Goal: Information Seeking & Learning: Learn about a topic

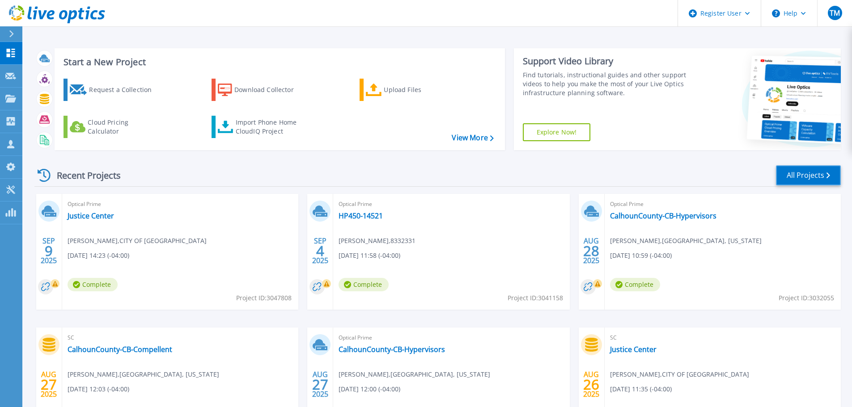
click at [792, 175] on link "All Projects" at bounding box center [808, 175] width 65 height 20
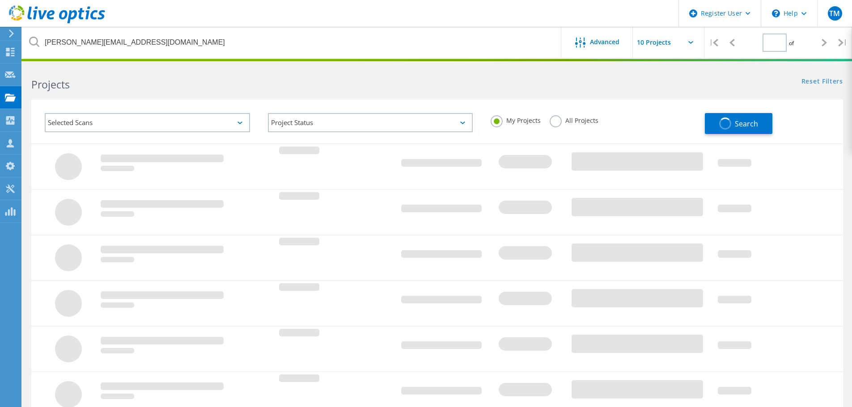
type input "1"
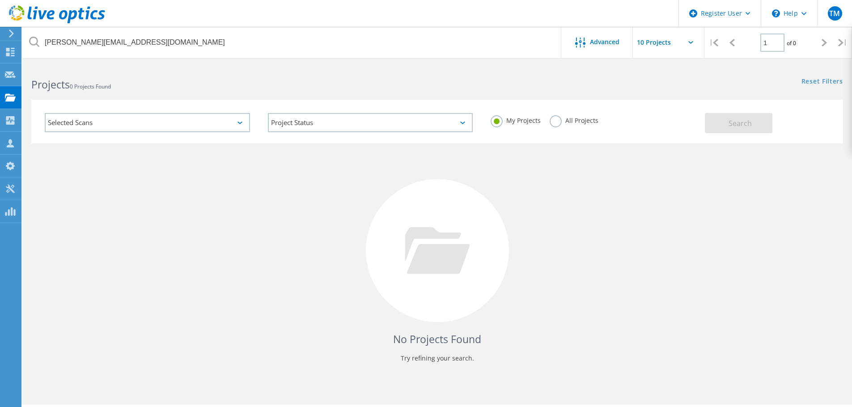
click at [565, 123] on label "All Projects" at bounding box center [573, 119] width 49 height 8
click at [0, 0] on input "All Projects" at bounding box center [0, 0] width 0 height 0
click at [733, 127] on span "Search" at bounding box center [739, 123] width 23 height 10
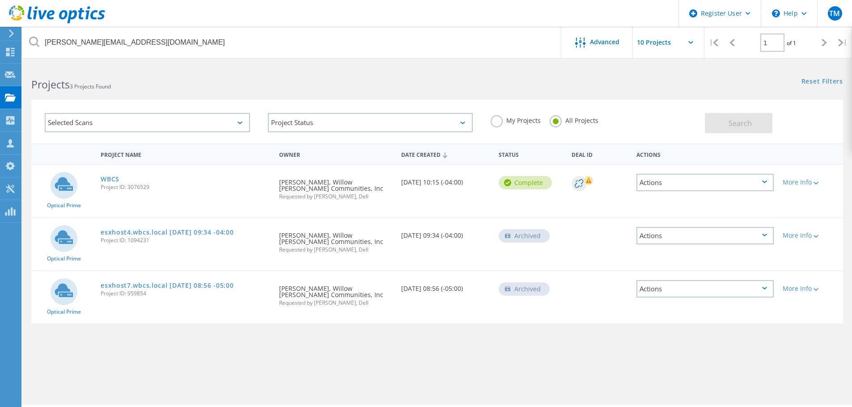
click at [711, 179] on div "Actions" at bounding box center [704, 182] width 137 height 17
click at [682, 161] on div "View Project" at bounding box center [704, 162] width 135 height 14
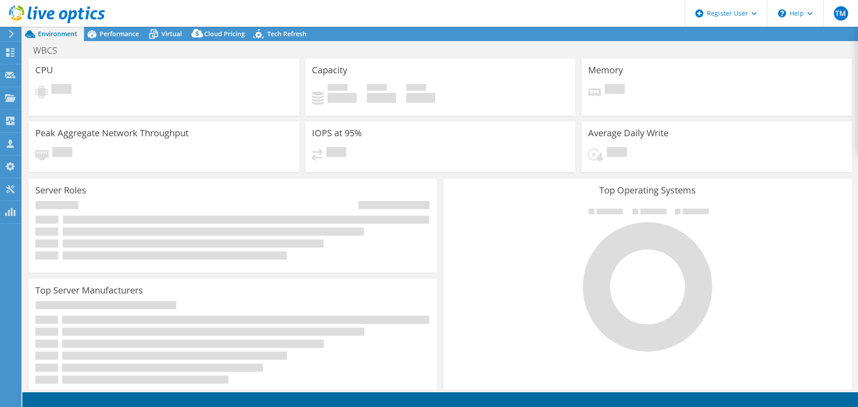
select select "USD"
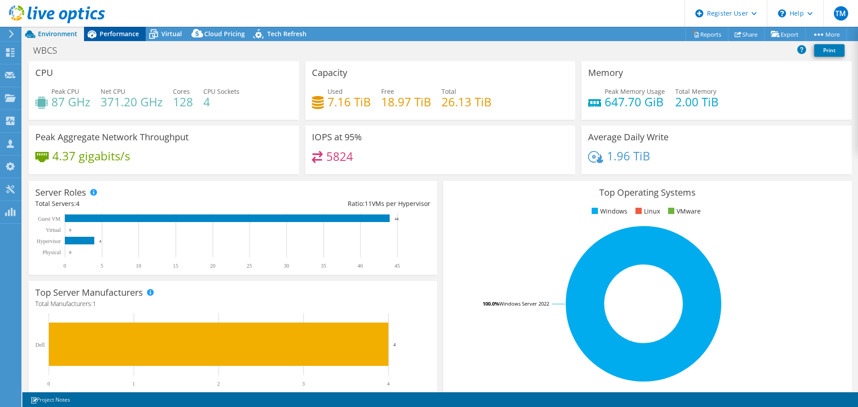
click at [127, 30] on span "Performance" at bounding box center [119, 34] width 39 height 8
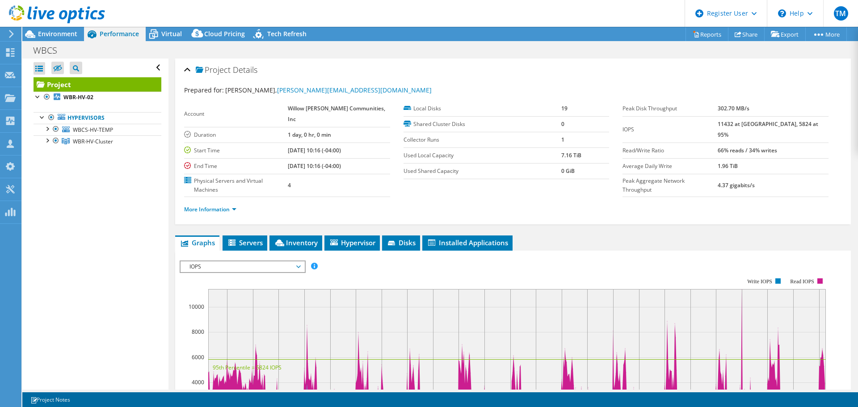
click at [235, 267] on span "IOPS" at bounding box center [242, 267] width 115 height 11
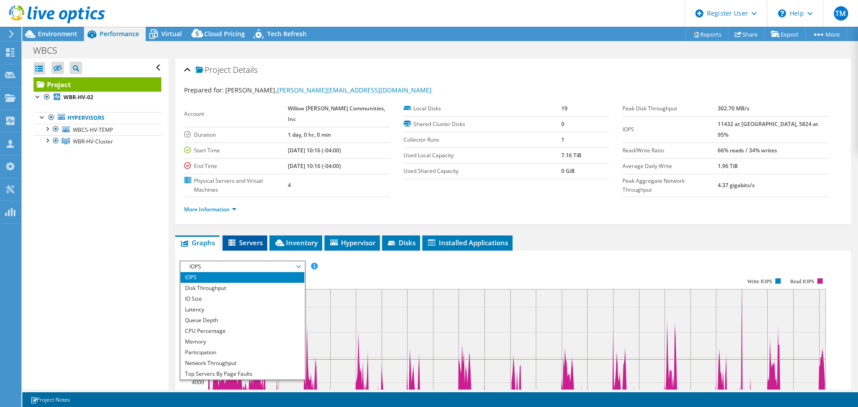
click at [243, 240] on span "Servers" at bounding box center [245, 242] width 36 height 9
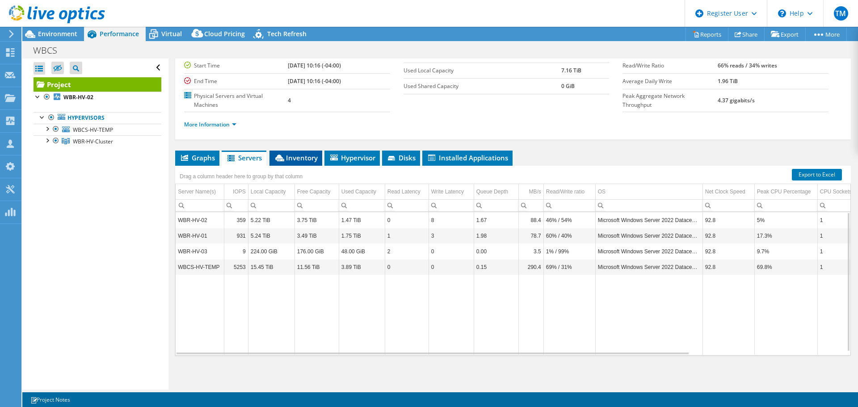
click at [292, 154] on span "Inventory" at bounding box center [296, 157] width 44 height 9
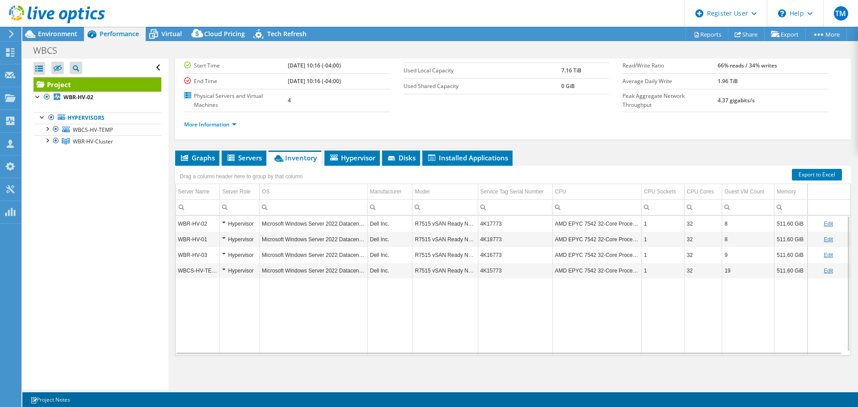
click at [586, 224] on td "AMD EPYC 7542 32-Core Processor" at bounding box center [597, 224] width 89 height 16
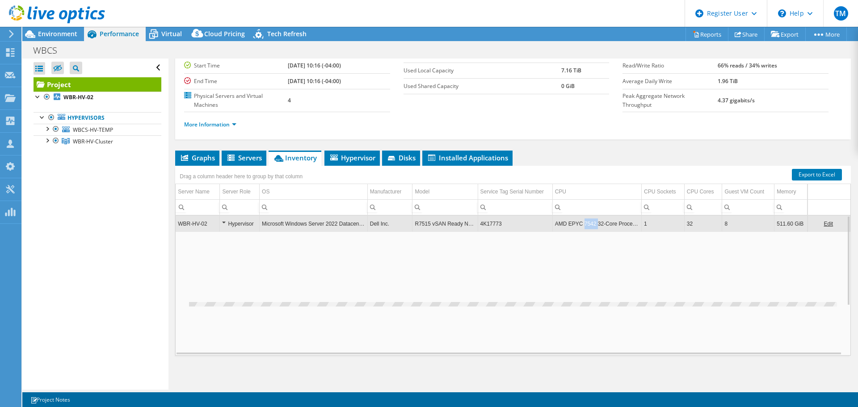
click at [586, 224] on td "AMD EPYC 7542 32-Core Processor" at bounding box center [597, 224] width 89 height 16
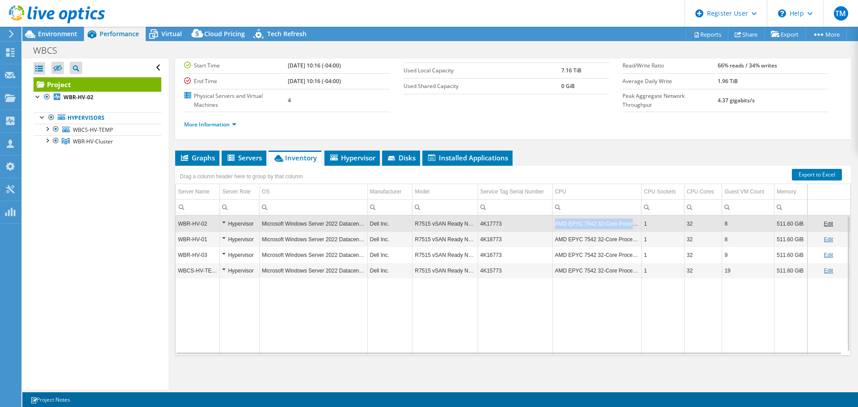
click at [586, 224] on td "AMD EPYC 7542 32-Core Processor" at bounding box center [597, 224] width 89 height 16
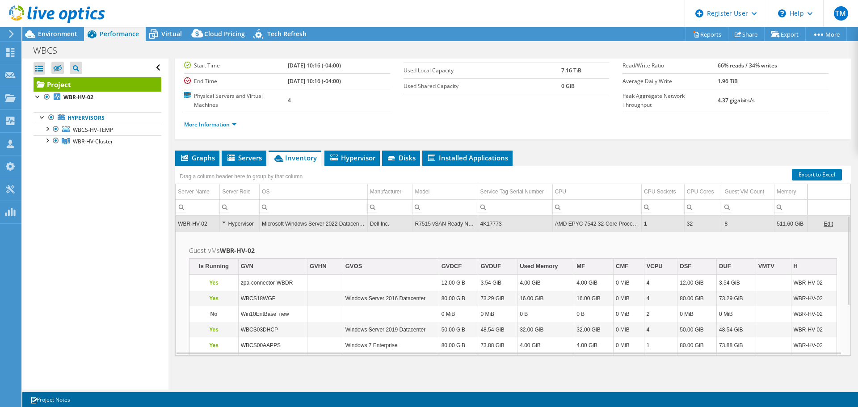
click at [586, 224] on td "AMD EPYC 7542 32-Core Processor" at bounding box center [597, 224] width 89 height 16
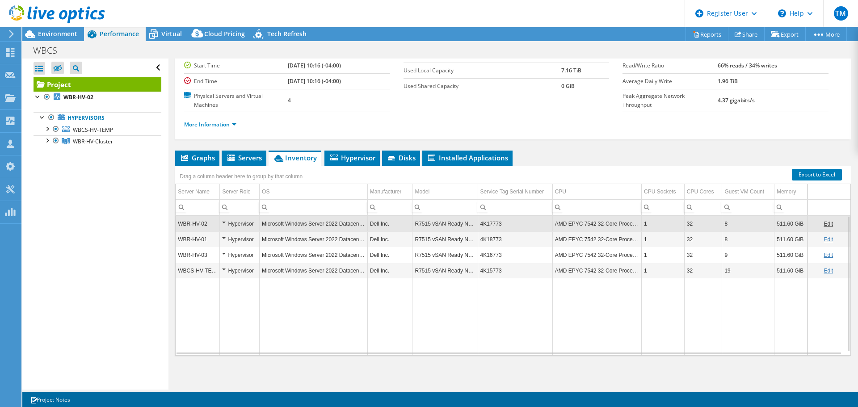
click at [586, 224] on td "AMD EPYC 7542 32-Core Processor" at bounding box center [597, 224] width 89 height 16
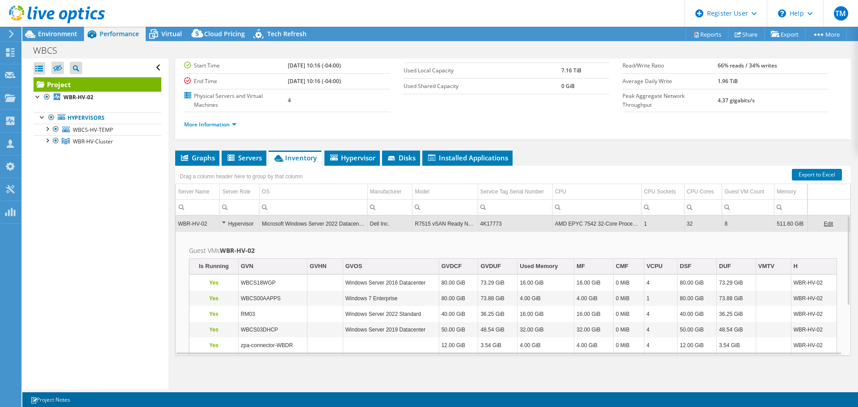
click at [586, 224] on td "AMD EPYC 7542 32-Core Processor" at bounding box center [597, 224] width 89 height 16
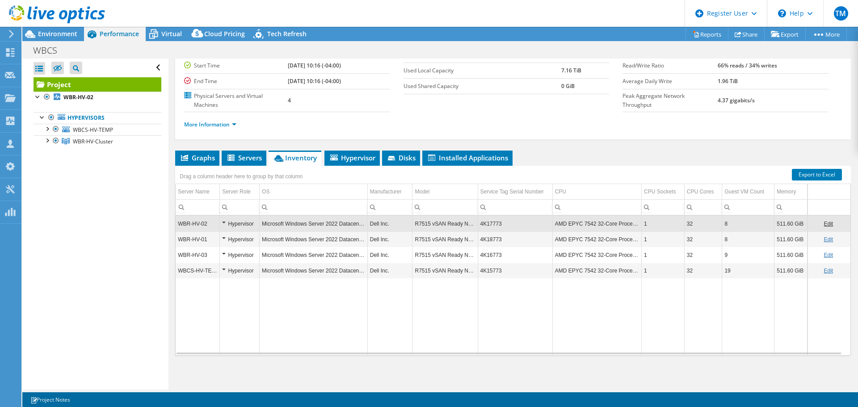
click at [586, 224] on td "AMD EPYC 7542 32-Core Processor" at bounding box center [597, 224] width 89 height 16
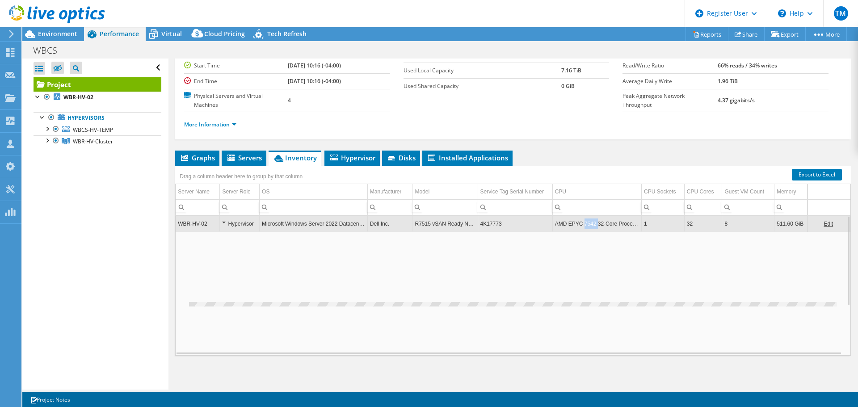
click at [586, 224] on td "AMD EPYC 7542 32-Core Processor" at bounding box center [597, 224] width 89 height 16
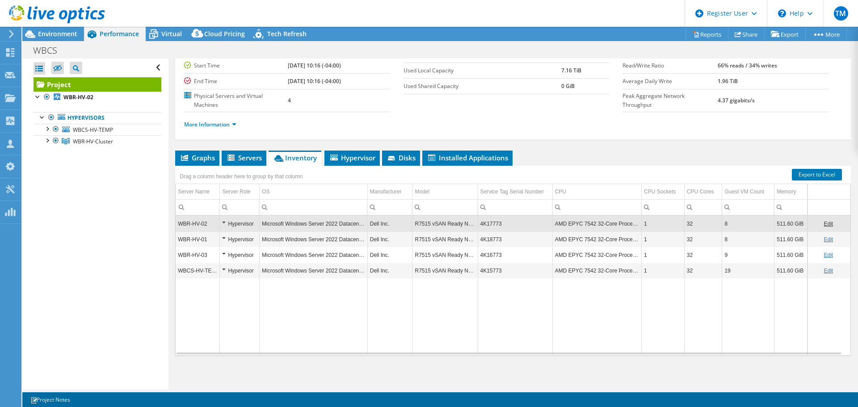
click at [570, 223] on td "AMD EPYC 7542 32-Core Processor" at bounding box center [597, 224] width 89 height 16
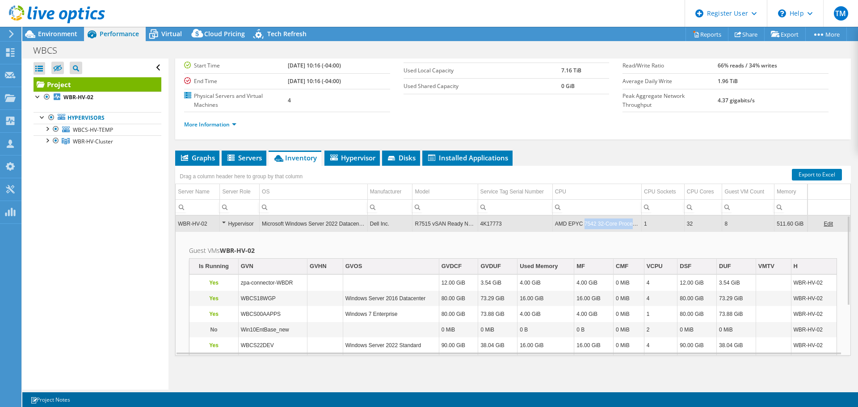
drag, startPoint x: 579, startPoint y: 224, endPoint x: 642, endPoint y: 226, distance: 62.2
click at [642, 226] on tr "WBR-HV-02 Hypervisor Microsoft Windows Server 2022 Datacenter Dell Inc. R7515 v…" at bounding box center [513, 224] width 675 height 16
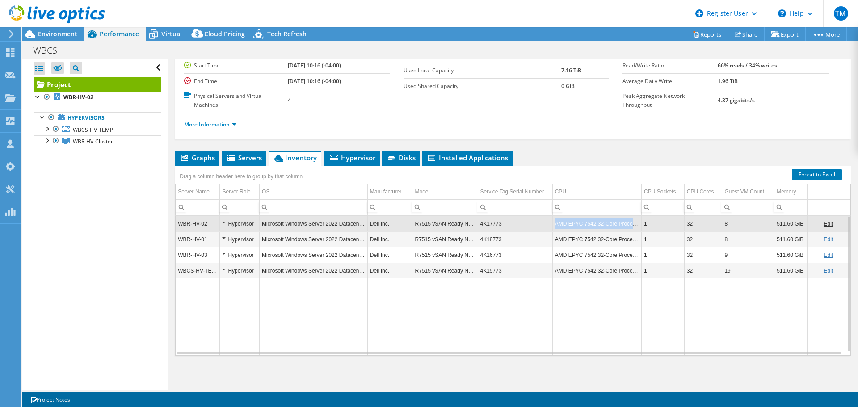
drag, startPoint x: 553, startPoint y: 223, endPoint x: 636, endPoint y: 227, distance: 83.2
click at [636, 227] on td "AMD EPYC 7542 32-Core Processor" at bounding box center [597, 224] width 89 height 16
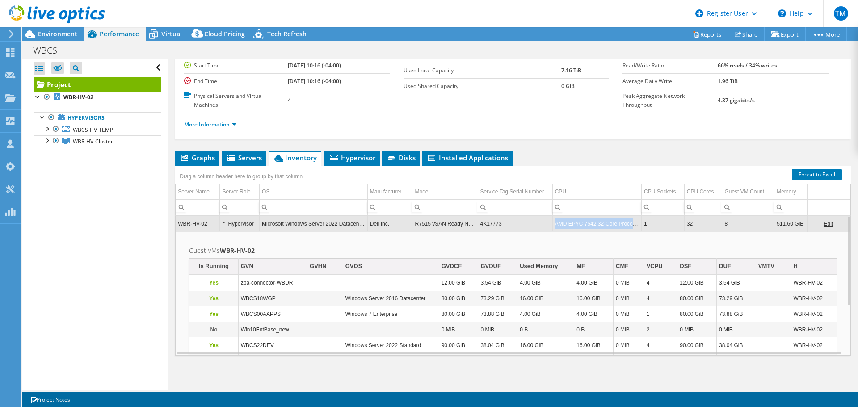
copy td "AMD EPYC 7542 32-Core Processor"
drag, startPoint x: 553, startPoint y: 222, endPoint x: 636, endPoint y: 228, distance: 83.8
click at [636, 228] on td "AMD EPYC 7542 32-Core Processor" at bounding box center [597, 224] width 89 height 16
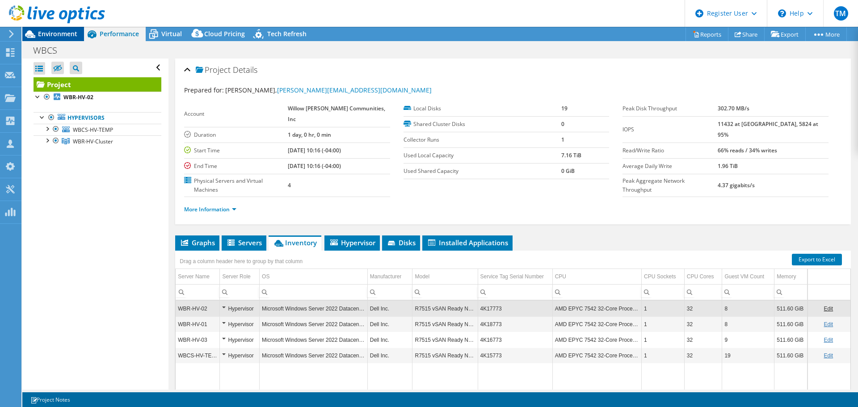
click at [54, 30] on span "Environment" at bounding box center [57, 34] width 39 height 8
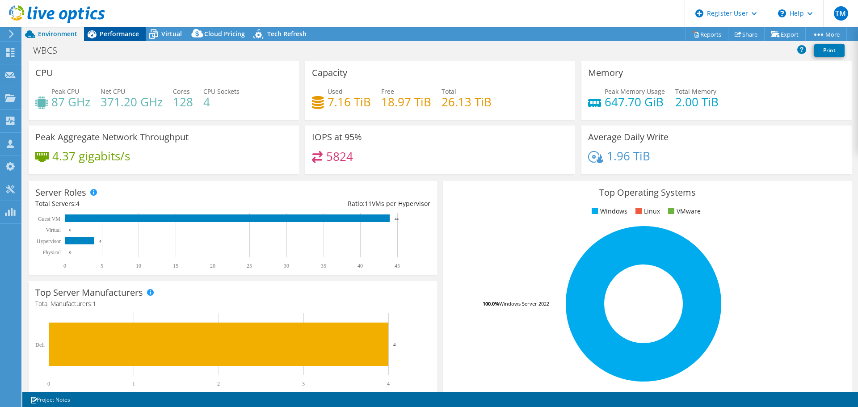
click at [121, 35] on span "Performance" at bounding box center [119, 34] width 39 height 8
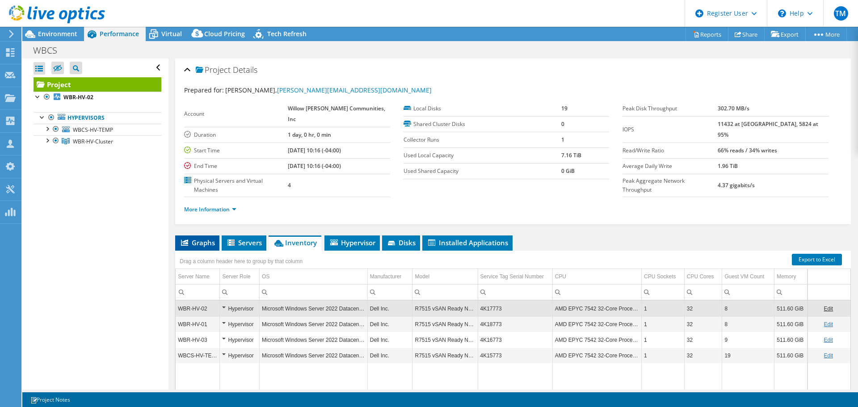
click at [207, 242] on span "Graphs" at bounding box center [197, 242] width 35 height 9
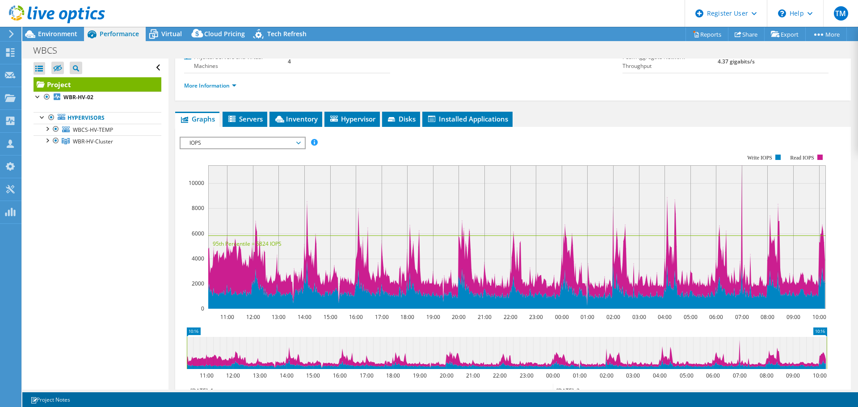
scroll to position [134, 0]
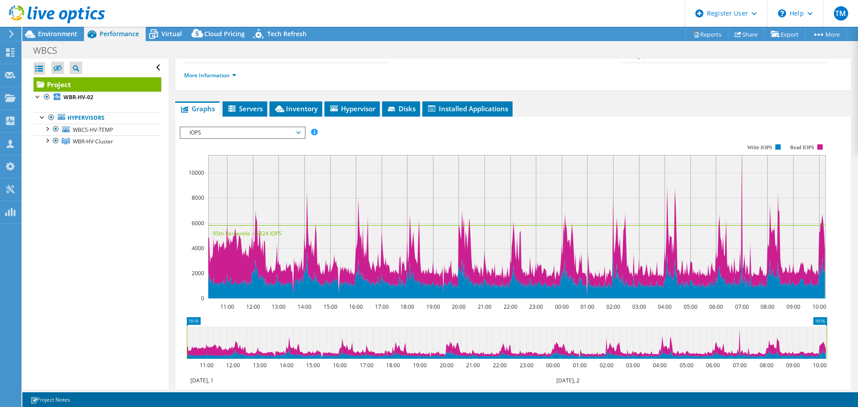
click at [241, 132] on span "IOPS" at bounding box center [242, 132] width 115 height 11
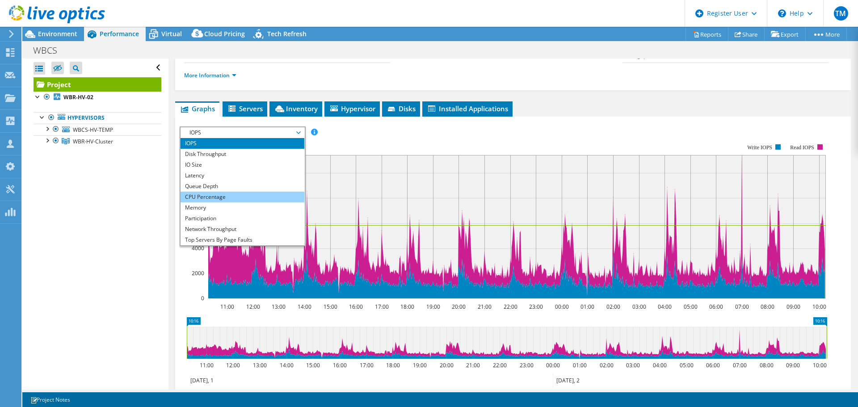
click at [225, 197] on li "CPU Percentage" at bounding box center [243, 197] width 124 height 11
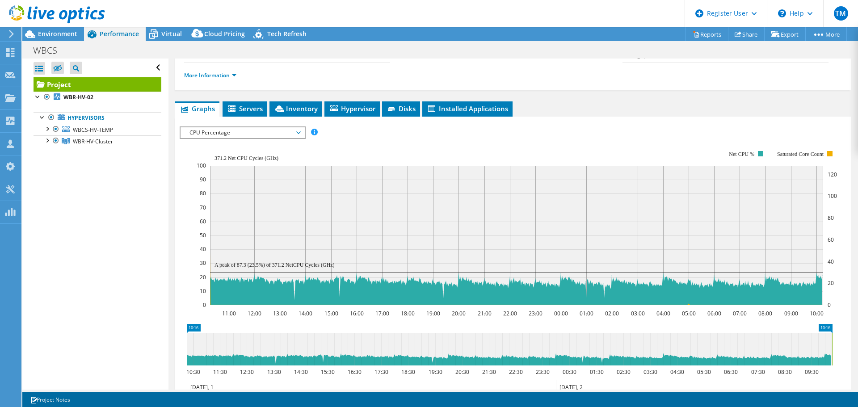
click at [240, 136] on span "CPU Percentage" at bounding box center [242, 132] width 115 height 11
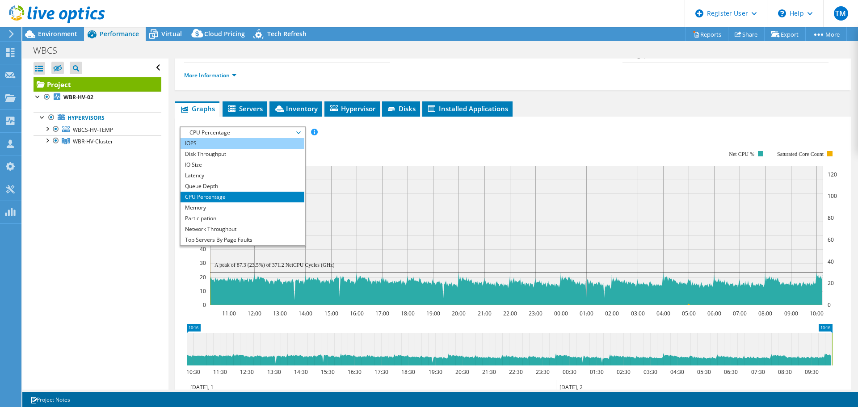
click at [236, 147] on li "IOPS" at bounding box center [243, 143] width 124 height 11
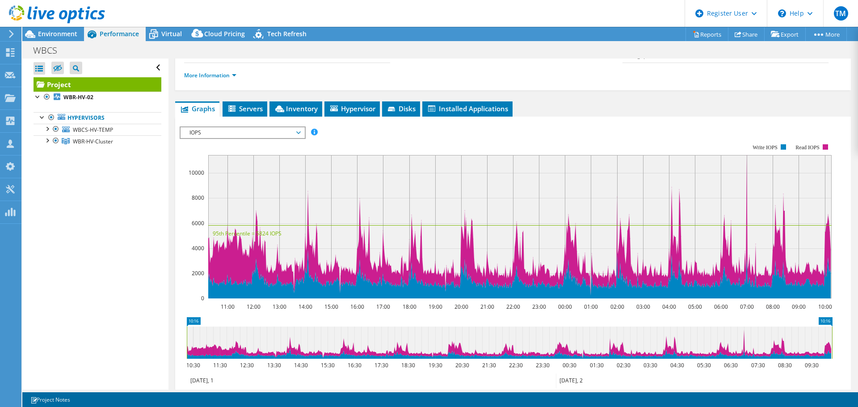
scroll to position [179, 0]
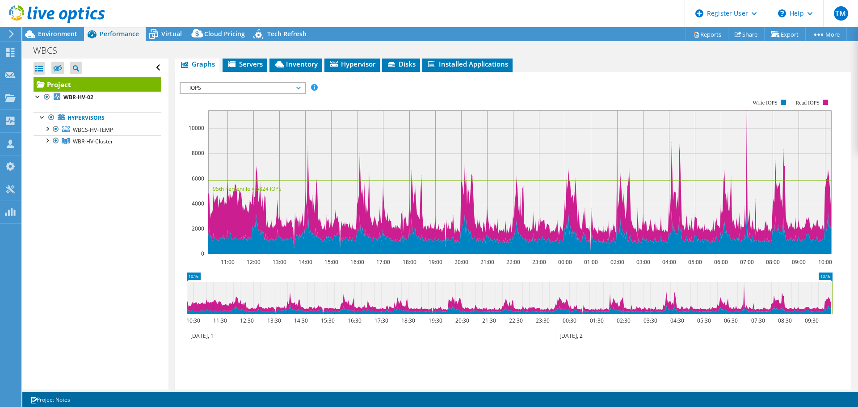
click at [236, 87] on span "IOPS" at bounding box center [242, 88] width 115 height 11
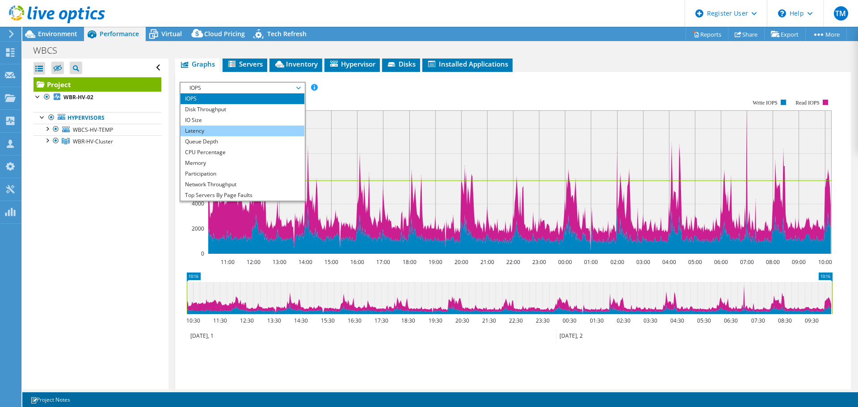
click at [216, 129] on li "Latency" at bounding box center [243, 131] width 124 height 11
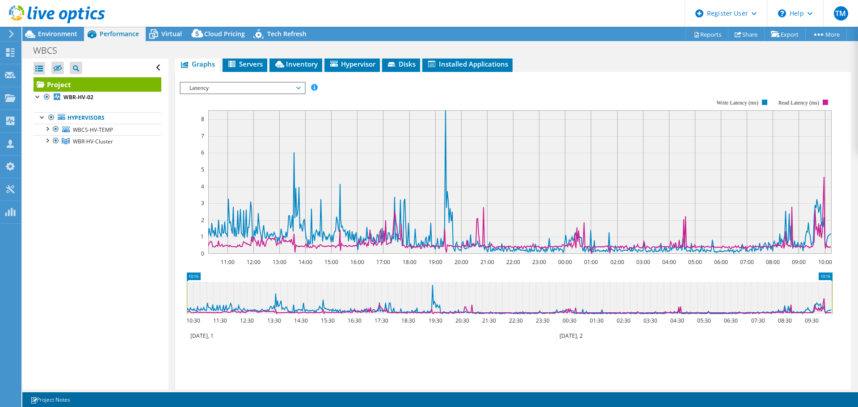
click at [242, 88] on span "Latency" at bounding box center [242, 88] width 115 height 11
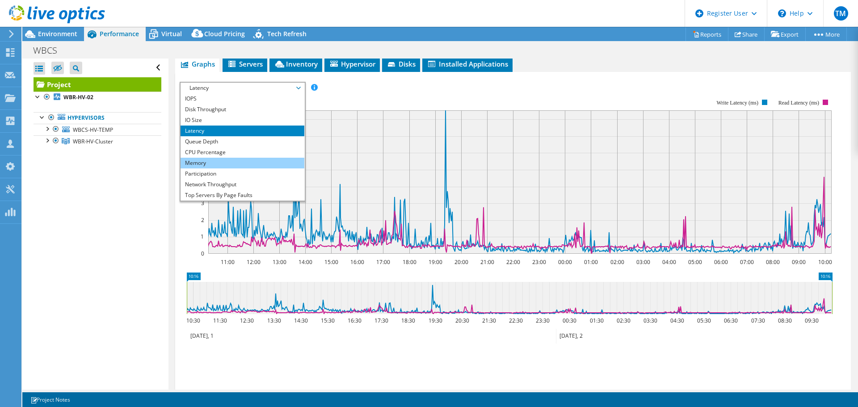
click at [229, 159] on li "Memory" at bounding box center [243, 163] width 124 height 11
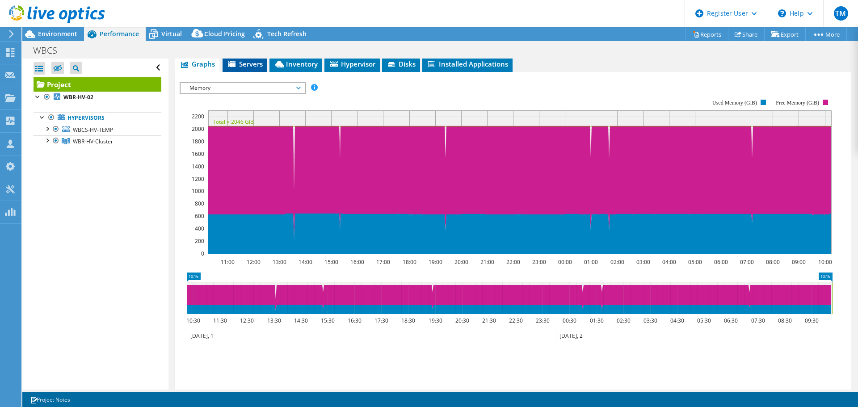
click at [241, 65] on span "Servers" at bounding box center [245, 63] width 36 height 9
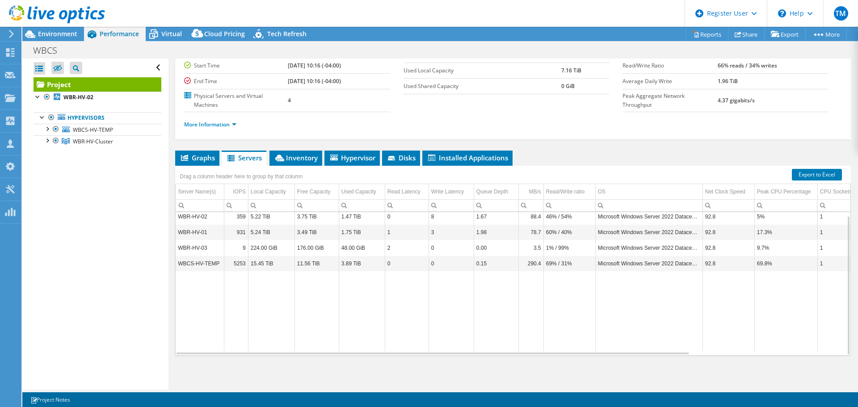
scroll to position [0, 0]
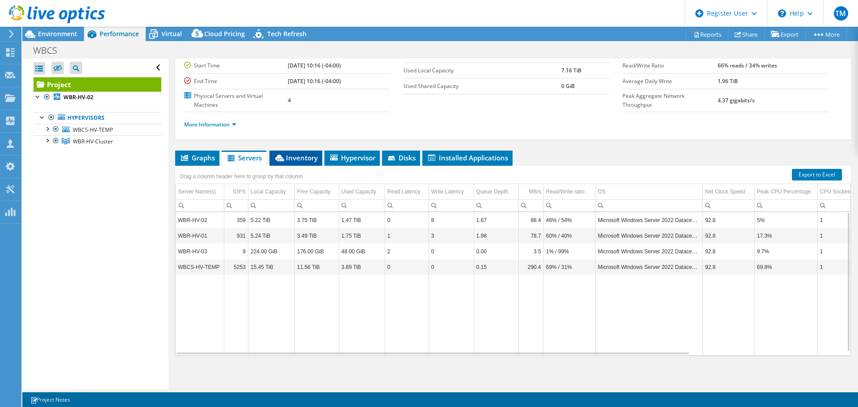
click at [294, 157] on span "Inventory" at bounding box center [296, 157] width 44 height 9
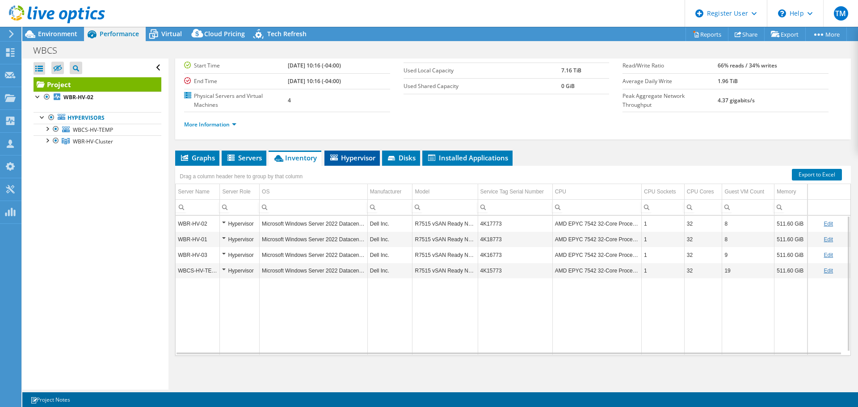
click at [343, 157] on span "Hypervisor" at bounding box center [352, 157] width 46 height 9
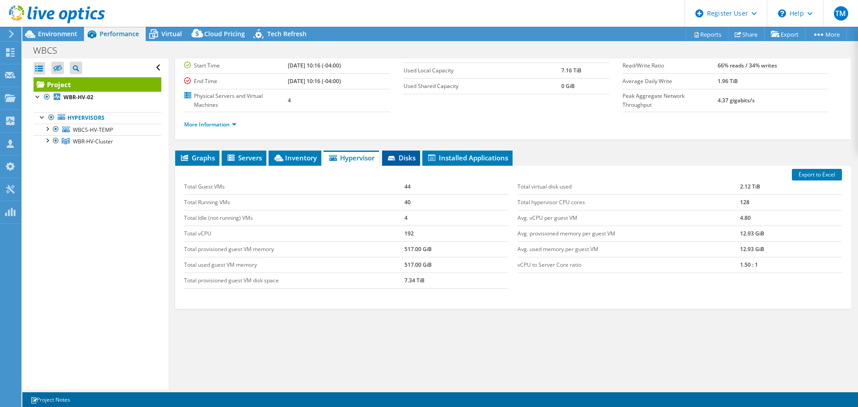
click at [393, 152] on li "Disks" at bounding box center [401, 158] width 38 height 15
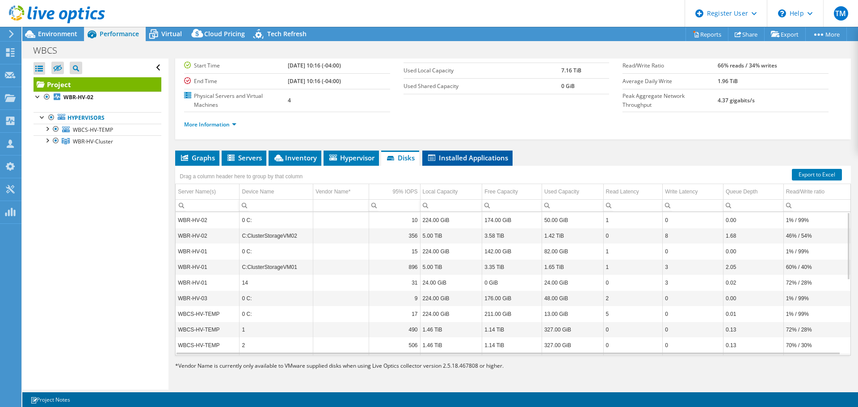
click at [456, 151] on li "Installed Applications" at bounding box center [468, 158] width 90 height 15
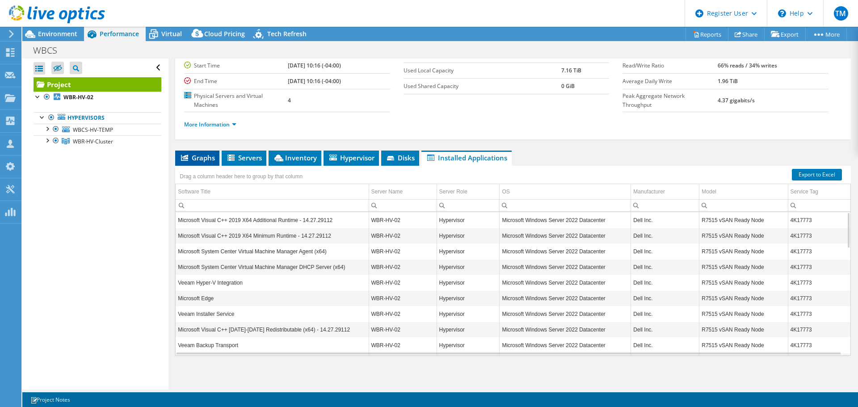
click at [182, 158] on icon at bounding box center [184, 158] width 7 height 6
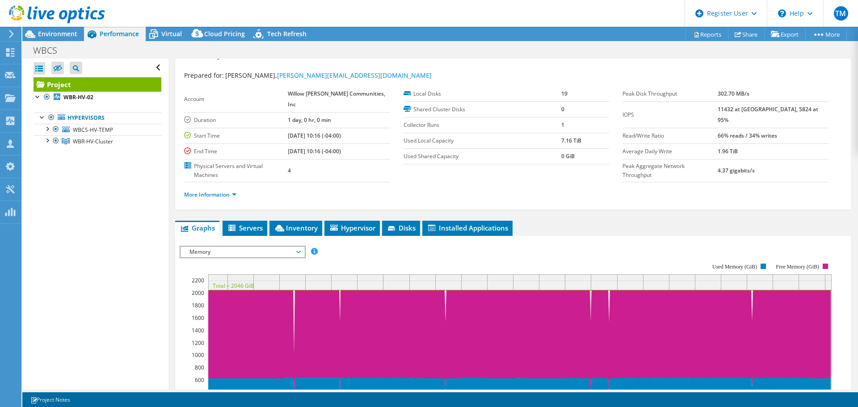
scroll to position [14, 0]
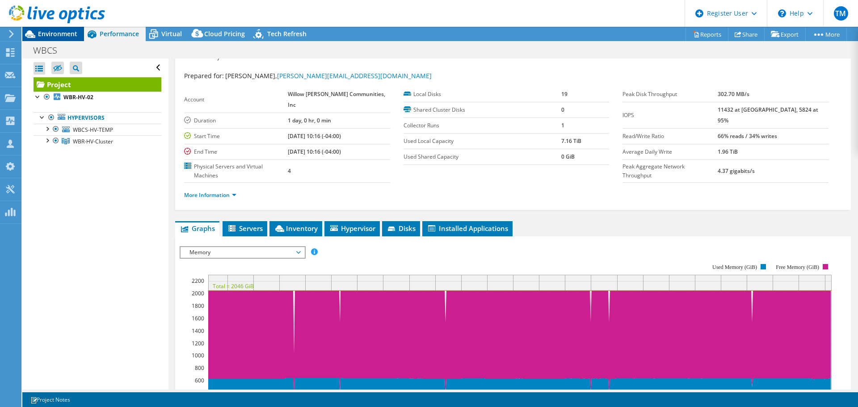
click at [43, 35] on span "Environment" at bounding box center [57, 34] width 39 height 8
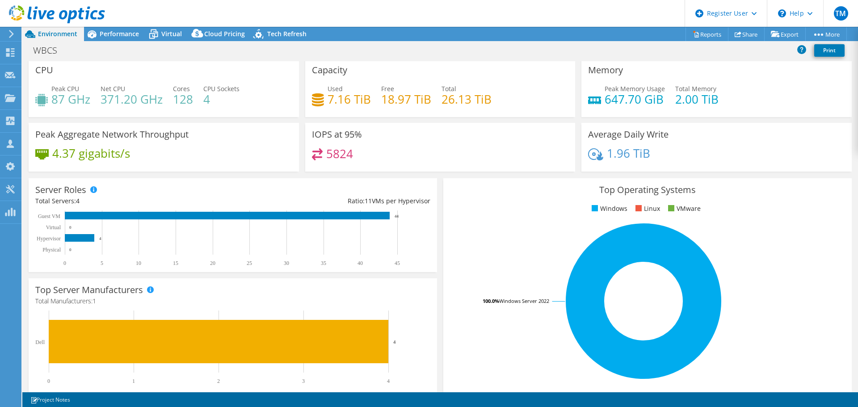
scroll to position [0, 0]
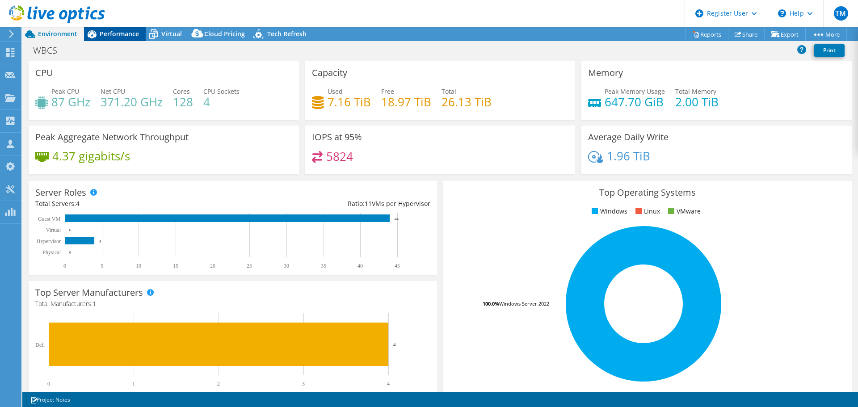
click at [107, 35] on span "Performance" at bounding box center [119, 34] width 39 height 8
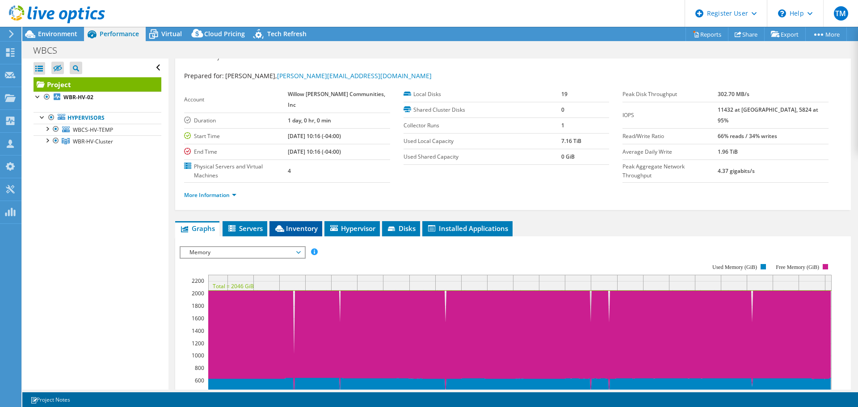
click at [294, 229] on span "Inventory" at bounding box center [296, 228] width 44 height 9
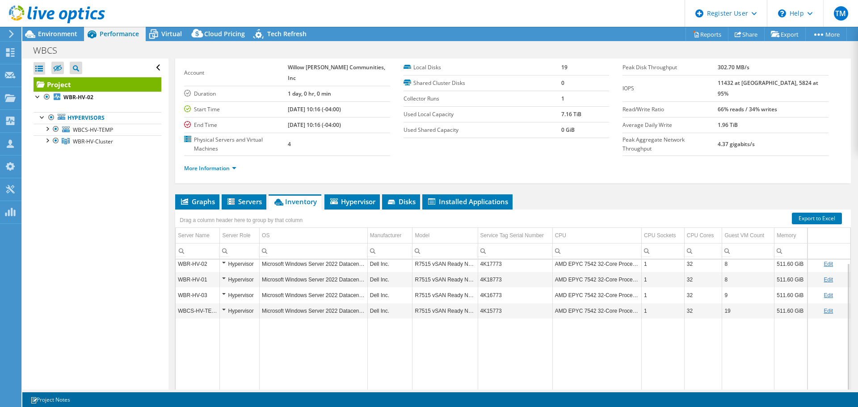
scroll to position [59, 0]
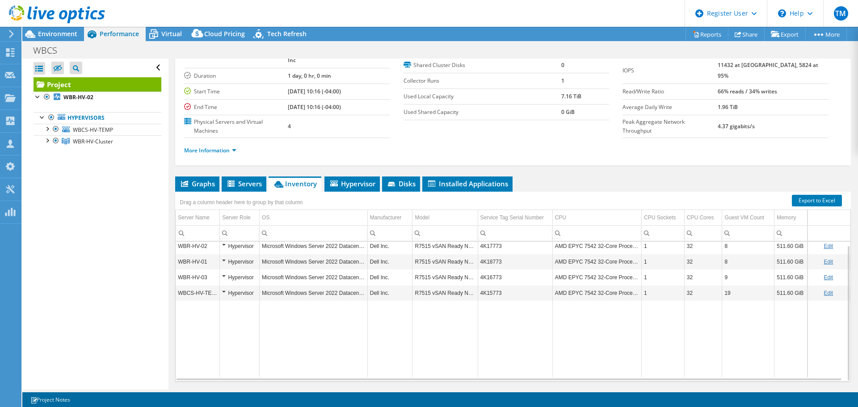
click at [492, 291] on td "4K15773" at bounding box center [515, 293] width 75 height 16
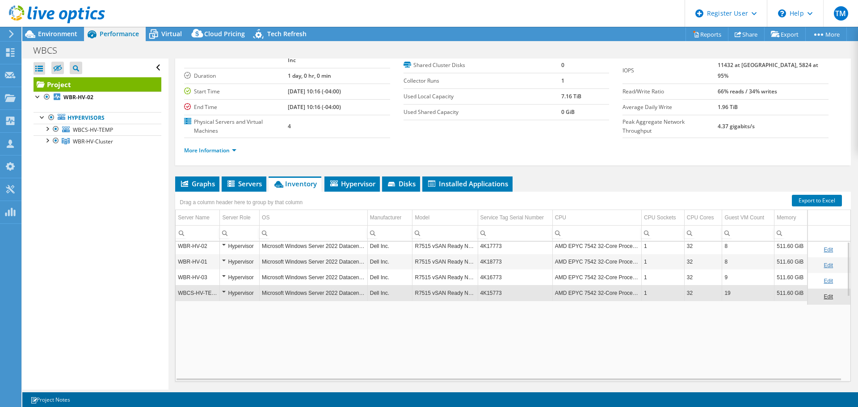
scroll to position [0, 0]
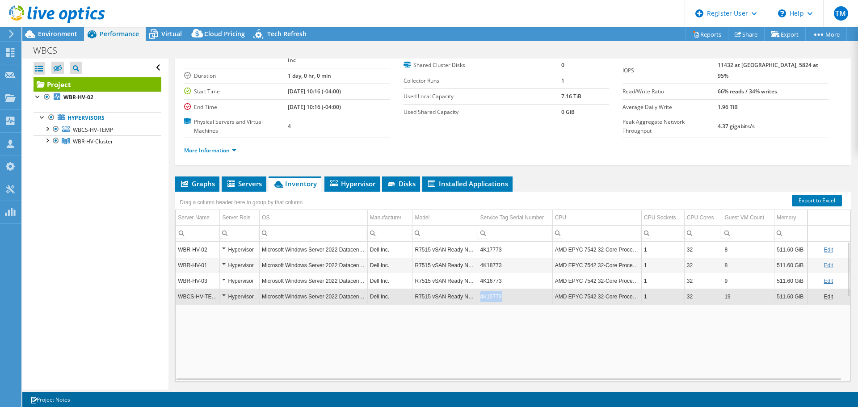
click at [492, 291] on td "4K15773" at bounding box center [515, 297] width 75 height 16
click at [490, 299] on td "4K15773" at bounding box center [515, 297] width 75 height 16
click at [491, 296] on td "4K15773" at bounding box center [515, 297] width 75 height 16
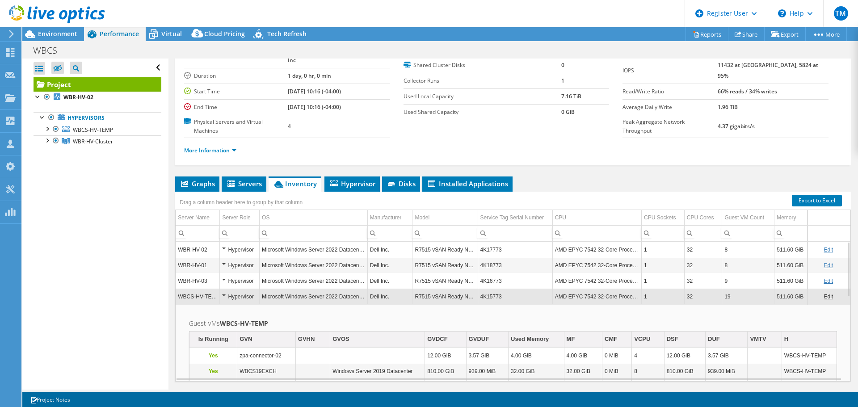
click at [491, 296] on td "4K15773" at bounding box center [515, 297] width 75 height 16
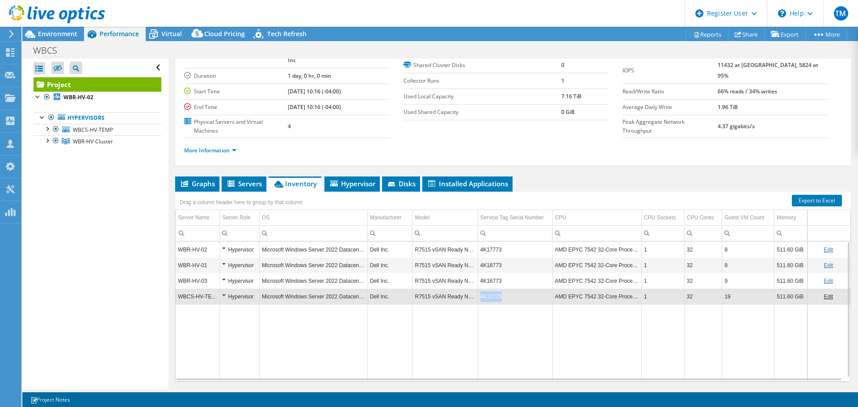
copy td "4K15773"
drag, startPoint x: 507, startPoint y: 293, endPoint x: 476, endPoint y: 299, distance: 30.9
click at [478, 299] on td "4K15773" at bounding box center [515, 297] width 75 height 16
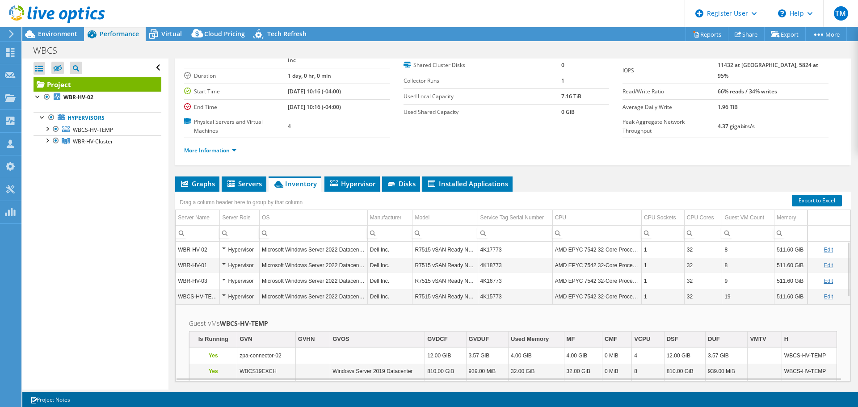
click at [109, 31] on span "Performance" at bounding box center [119, 34] width 39 height 8
click at [198, 183] on span "Graphs" at bounding box center [197, 183] width 35 height 9
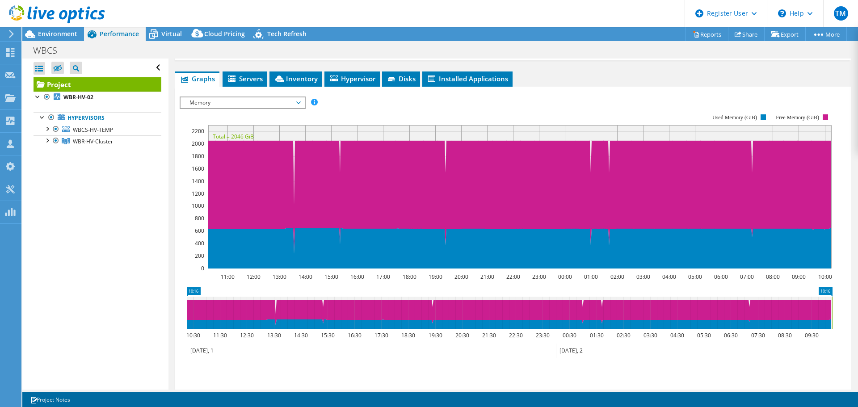
scroll to position [193, 0]
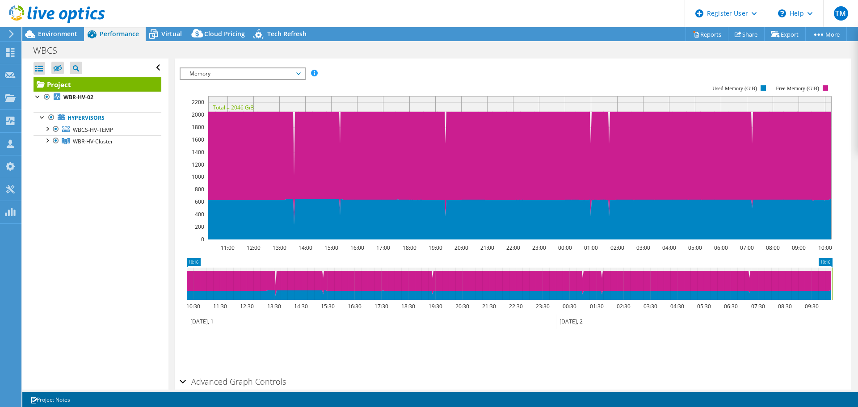
click at [252, 73] on span "Memory" at bounding box center [242, 73] width 115 height 11
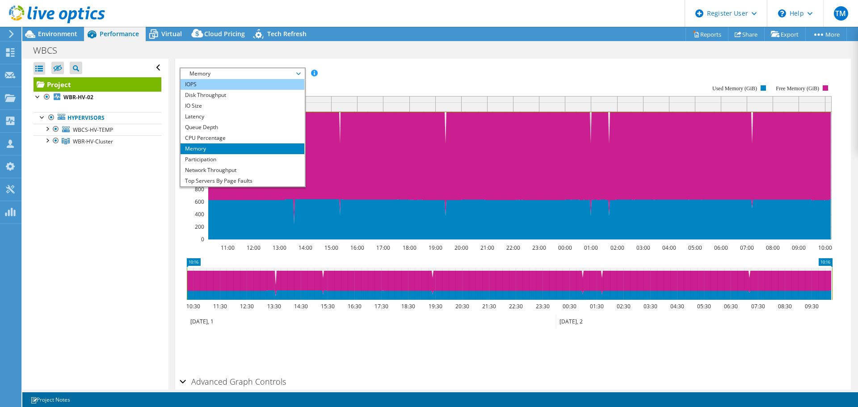
click at [217, 85] on li "IOPS" at bounding box center [243, 84] width 124 height 11
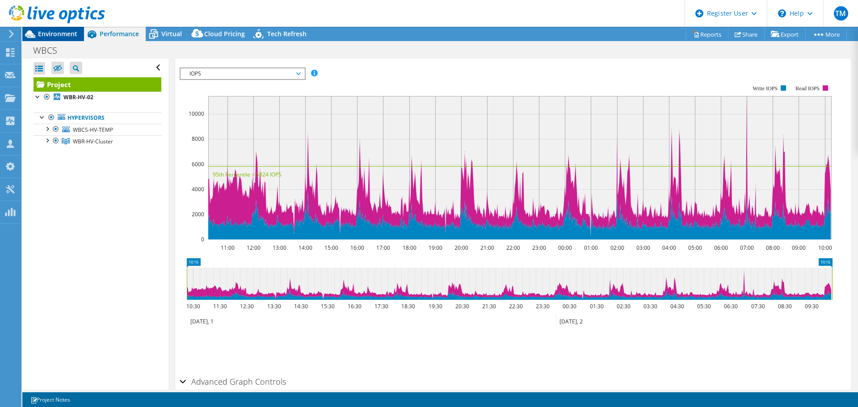
click at [62, 33] on span "Environment" at bounding box center [57, 34] width 39 height 8
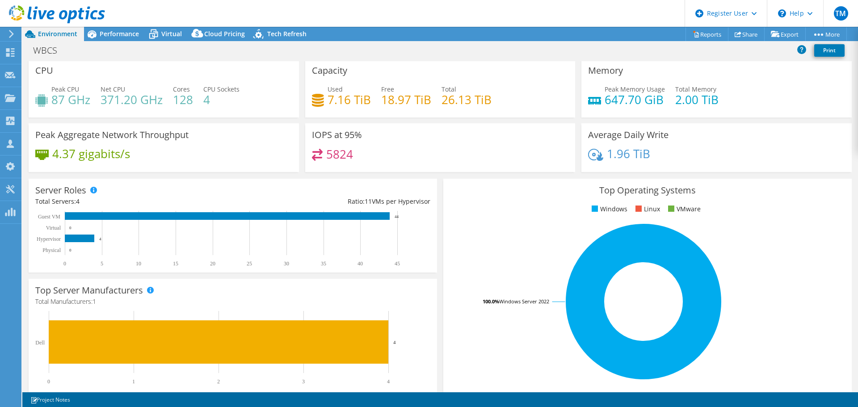
scroll to position [0, 0]
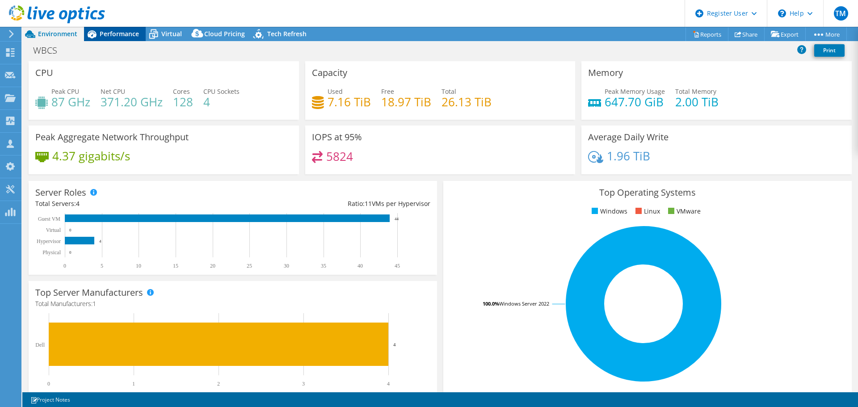
click at [115, 32] on span "Performance" at bounding box center [119, 34] width 39 height 8
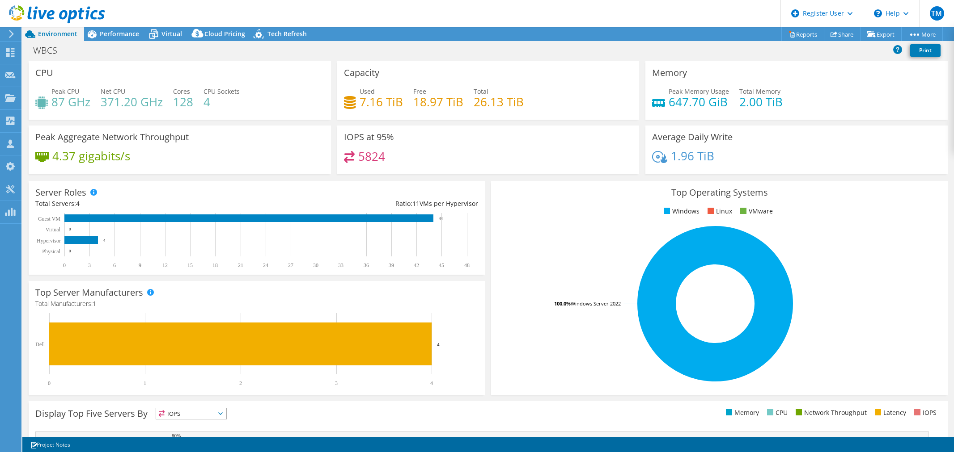
select select "USD"
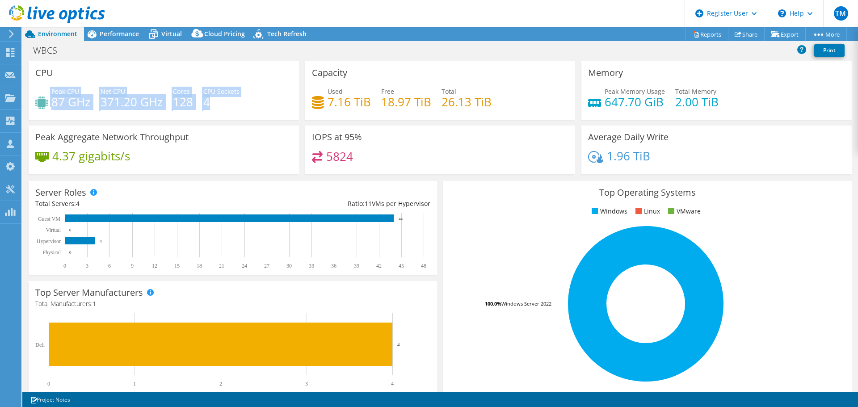
drag, startPoint x: 230, startPoint y: 101, endPoint x: 46, endPoint y: 94, distance: 183.4
click at [46, 94] on div "Peak CPU 87 GHz Net CPU 371.20 GHz Cores 128 CPU Sockets 4" at bounding box center [163, 101] width 257 height 29
copy div "Peak CPU 87 GHz Net CPU 371.20 GHz Cores 128 CPU Sockets 4"
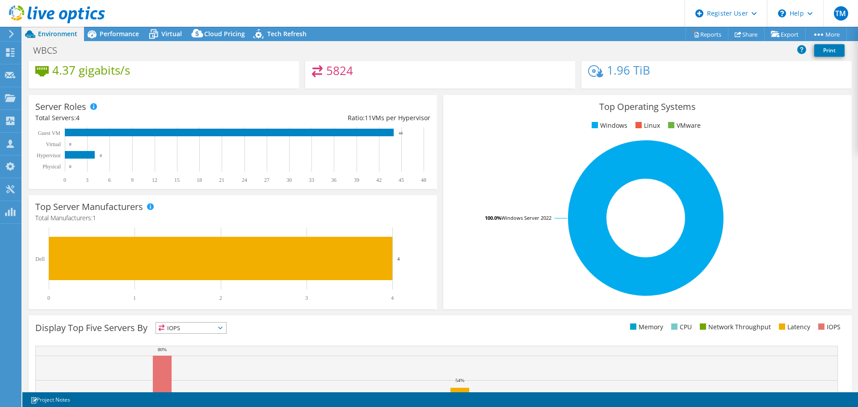
scroll to position [190, 0]
